Goal: Transaction & Acquisition: Book appointment/travel/reservation

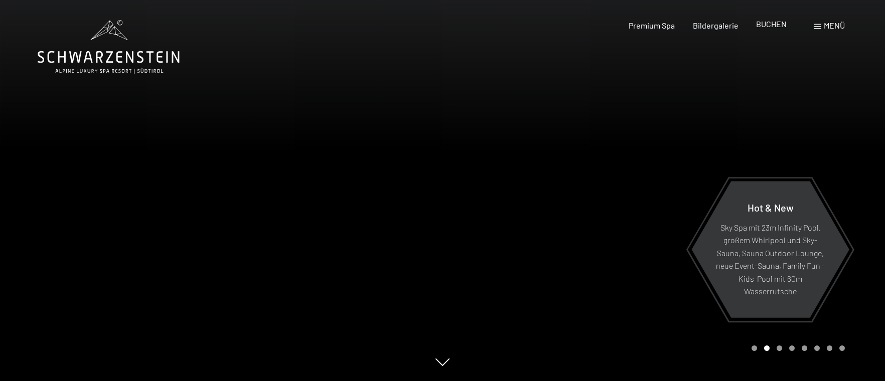
click at [780, 21] on span "BUCHEN" at bounding box center [771, 24] width 31 height 10
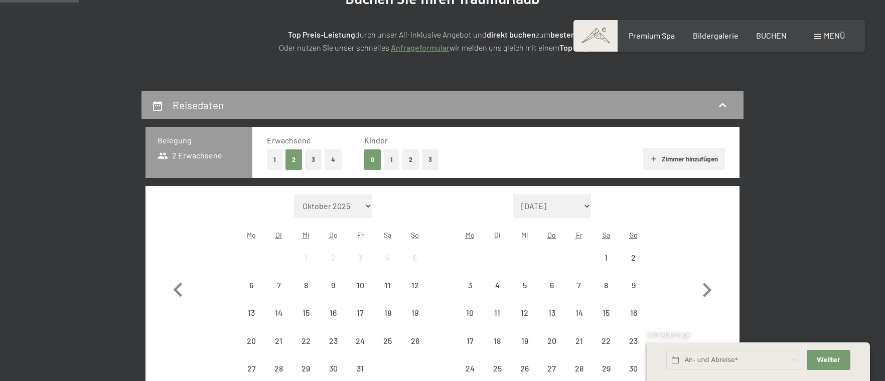
scroll to position [201, 0]
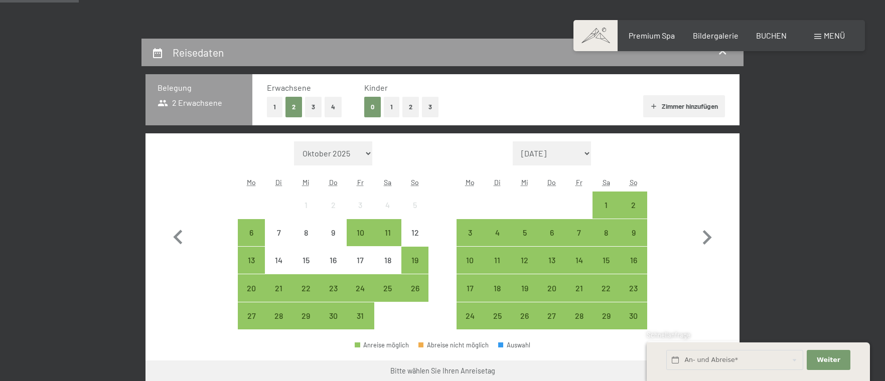
click at [393, 102] on button "1" at bounding box center [392, 107] width 16 height 21
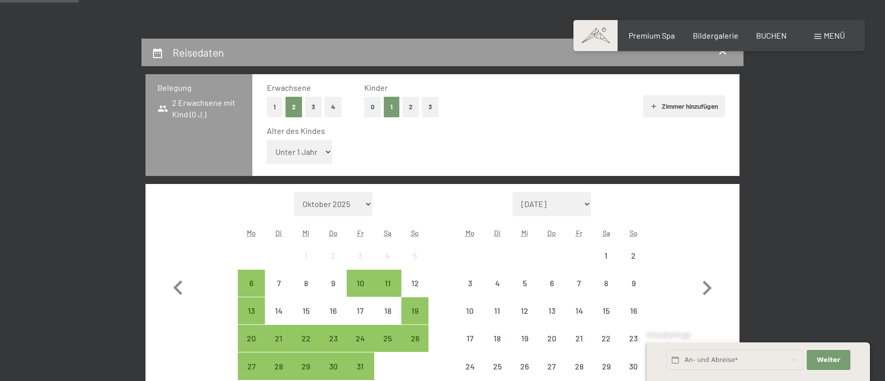
click at [322, 148] on select "Unter 1 Jahr 1 Jahr 2 Jahre 3 Jahre 4 Jahre 5 Jahre 6 Jahre 7 Jahre 8 Jahre 9 J…" at bounding box center [299, 152] width 65 height 24
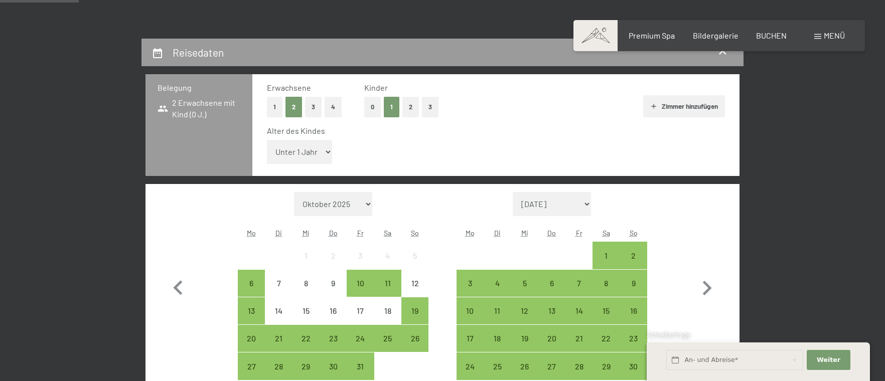
select select "14"
click at [267, 140] on select "Unter 1 Jahr 1 Jahr 2 Jahre 3 Jahre 4 Jahre 5 Jahre 6 Jahre 7 Jahre 8 Jahre 9 J…" at bounding box center [299, 152] width 65 height 24
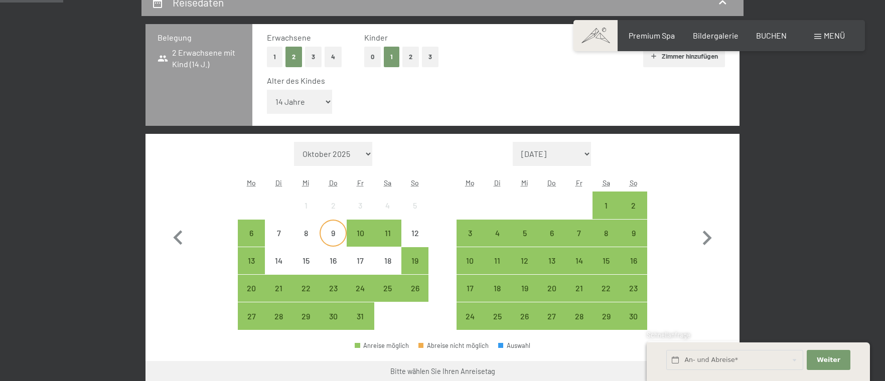
click at [340, 235] on div "9" at bounding box center [333, 241] width 25 height 25
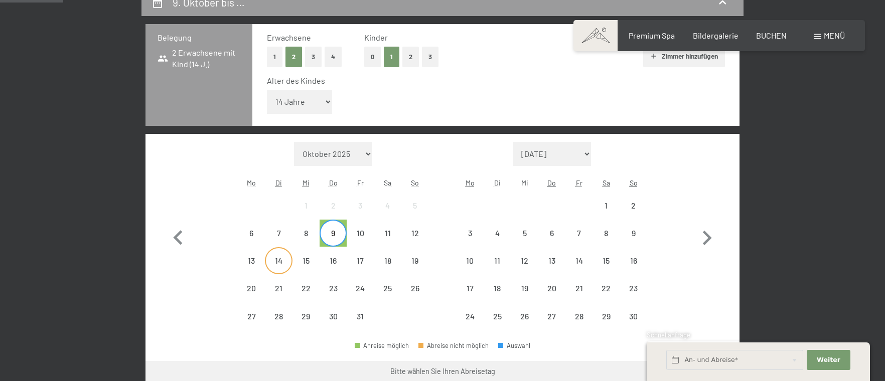
click at [280, 263] on div "14" at bounding box center [278, 269] width 25 height 25
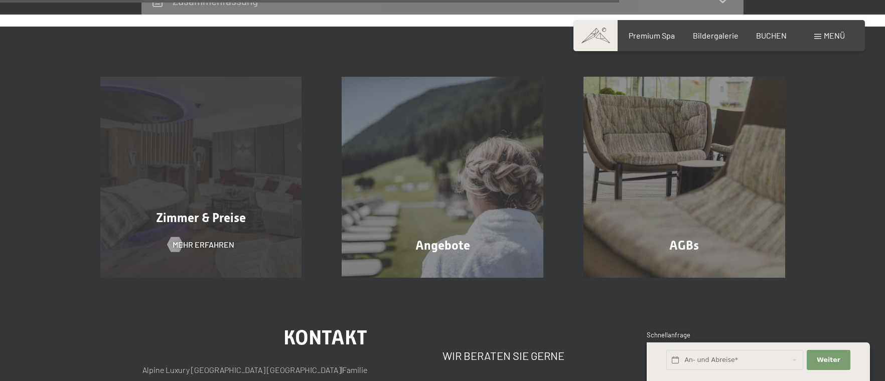
scroll to position [903, 0]
click at [147, 197] on div "Zimmer & Preise Mehr erfahren" at bounding box center [201, 177] width 242 height 202
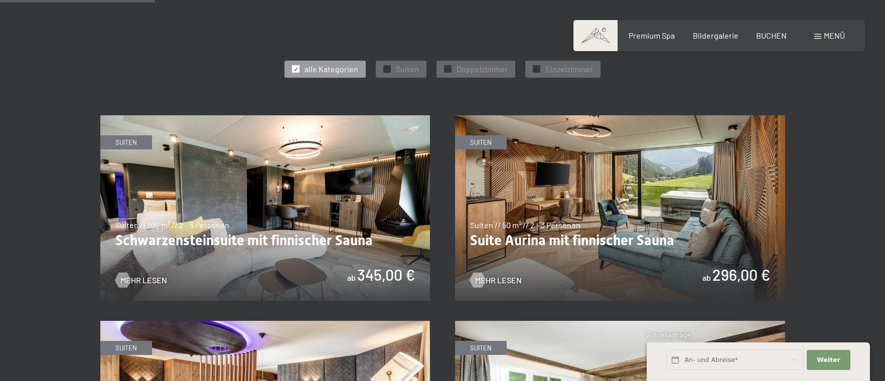
scroll to position [602, 0]
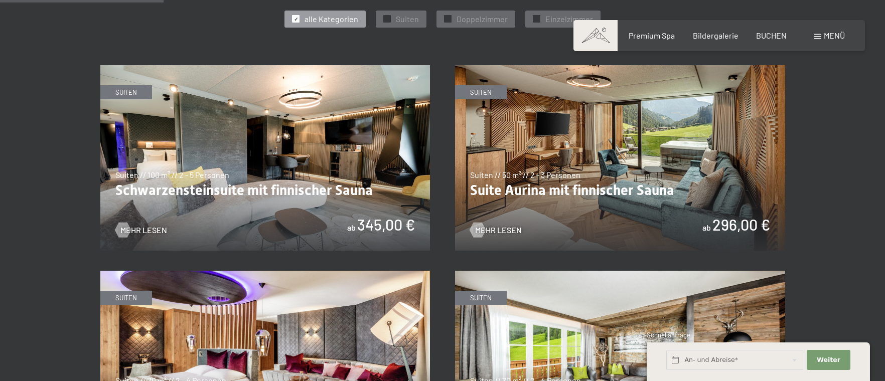
click at [268, 193] on img at bounding box center [265, 158] width 330 height 186
